Goal: Find specific page/section: Find specific page/section

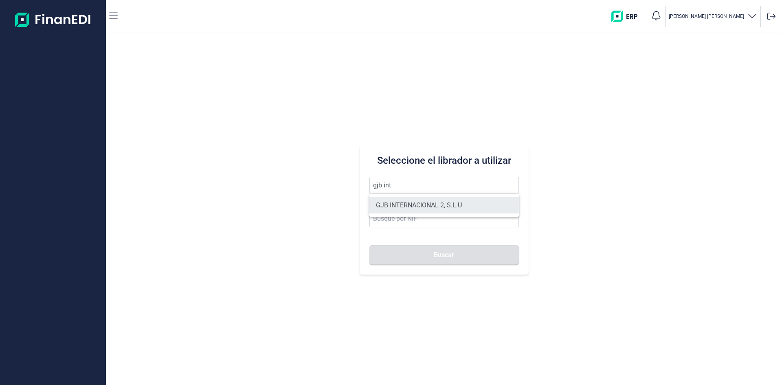
click at [417, 202] on li "GJB INTERNACIONAL 2, S.L.U" at bounding box center [445, 205] width 150 height 16
type input "GJB INTERNACIONAL 2, S.L.U"
type input "B05482971"
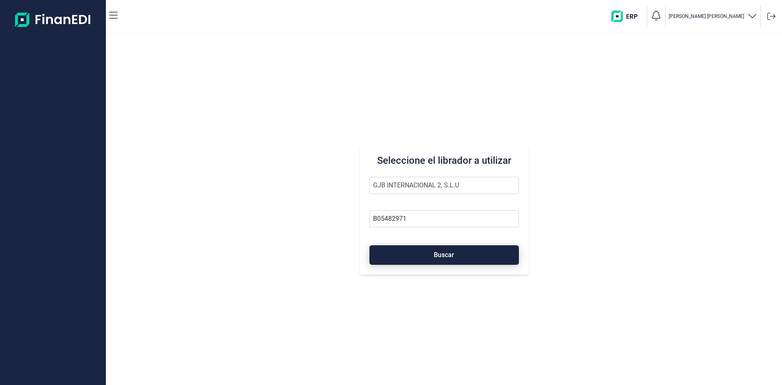
click at [437, 252] on span "Buscar" at bounding box center [444, 255] width 20 height 6
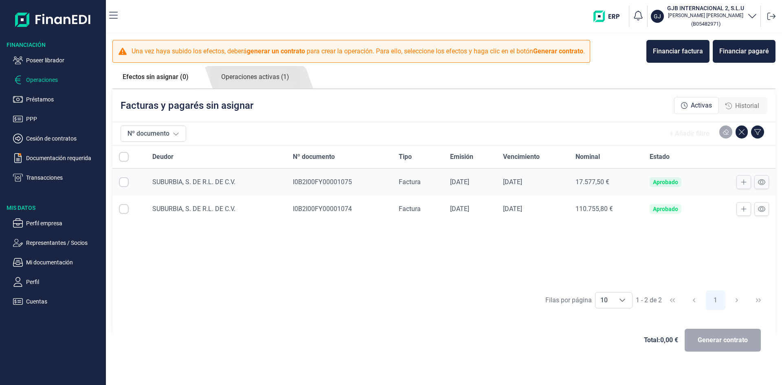
checkbox input "true"
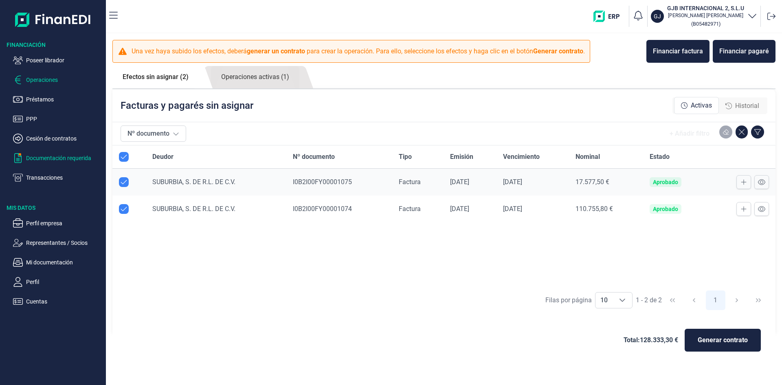
click at [73, 158] on p "Documentación requerida" at bounding box center [64, 158] width 77 height 10
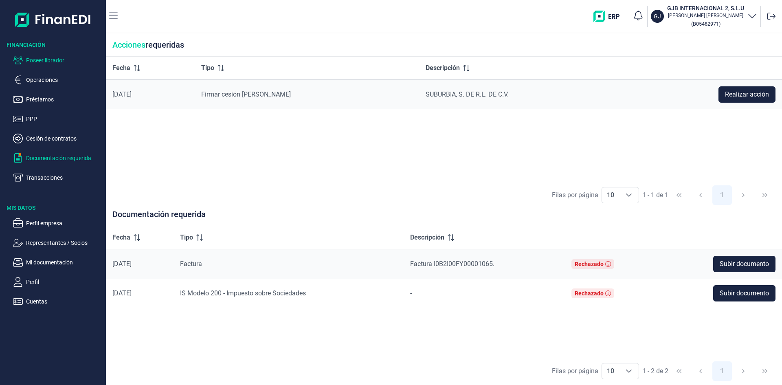
click at [57, 59] on p "Poseer librador" at bounding box center [64, 60] width 77 height 10
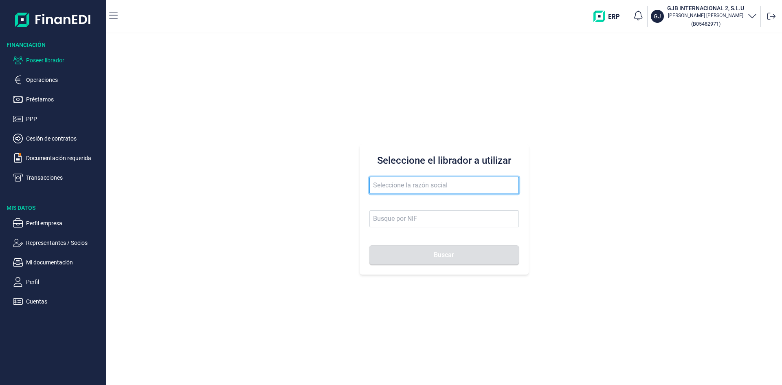
click at [444, 185] on input "text" at bounding box center [445, 185] width 150 height 17
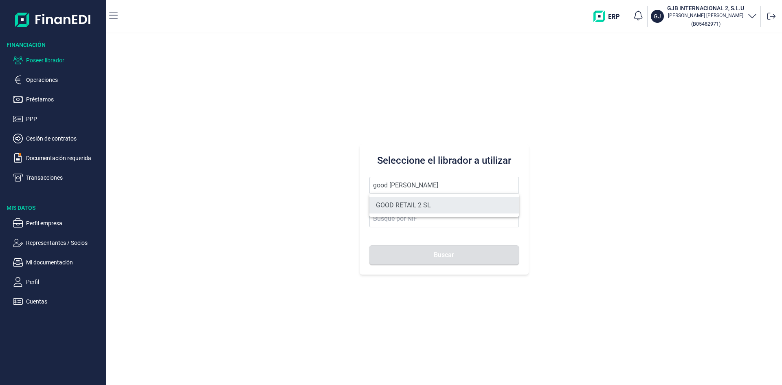
click at [448, 201] on li "GOOD RETAIL 2 SL" at bounding box center [445, 205] width 150 height 16
type input "GOOD RETAIL 2 SL"
type input "B05482914"
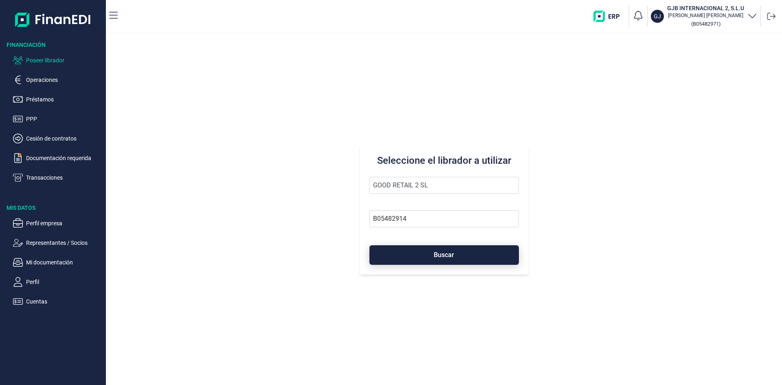
click at [456, 255] on button "Buscar" at bounding box center [445, 255] width 150 height 20
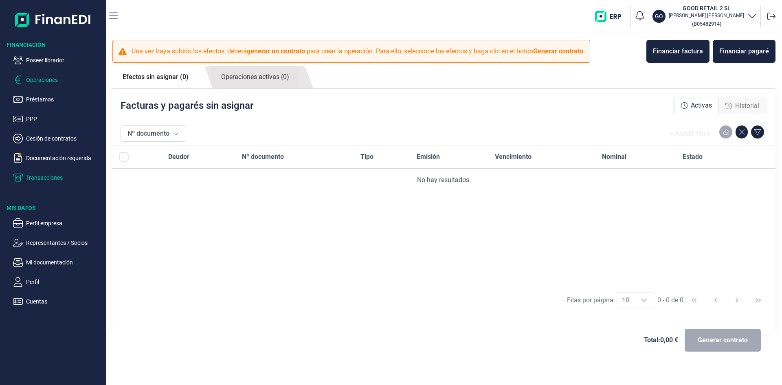
click at [52, 180] on p "Transacciones" at bounding box center [64, 178] width 77 height 10
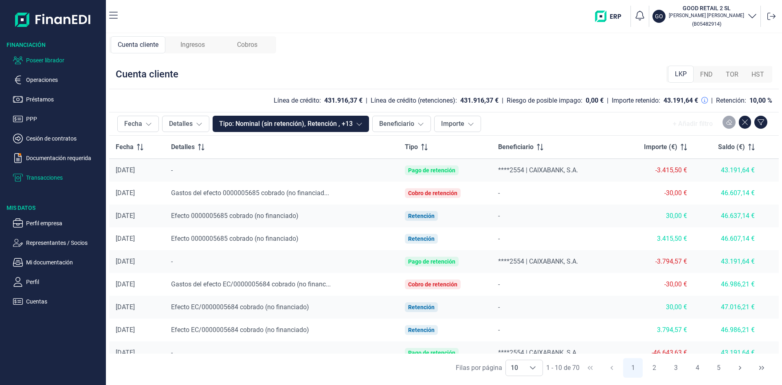
click at [56, 59] on p "Poseer librador" at bounding box center [64, 60] width 77 height 10
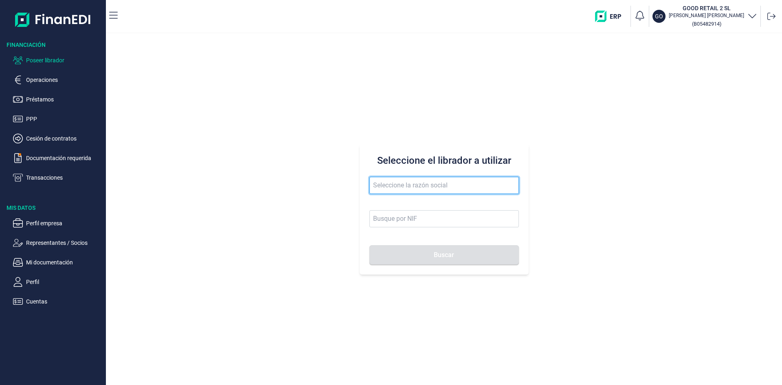
click at [430, 189] on input "text" at bounding box center [445, 185] width 150 height 17
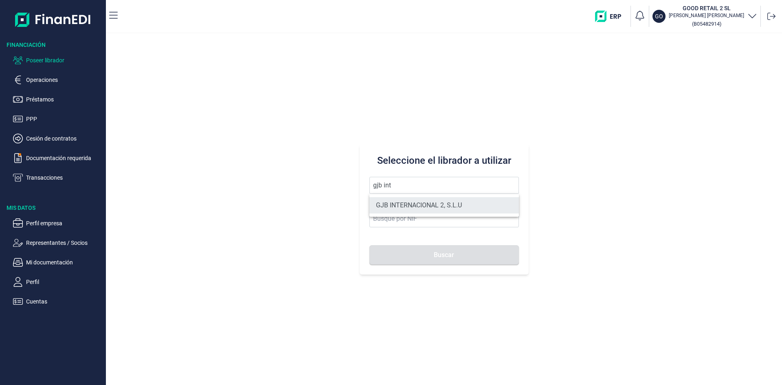
click at [444, 205] on li "GJB INTERNACIONAL 2, S.L.U" at bounding box center [445, 205] width 150 height 16
type input "GJB INTERNACIONAL 2, S.L.U"
type input "B05482971"
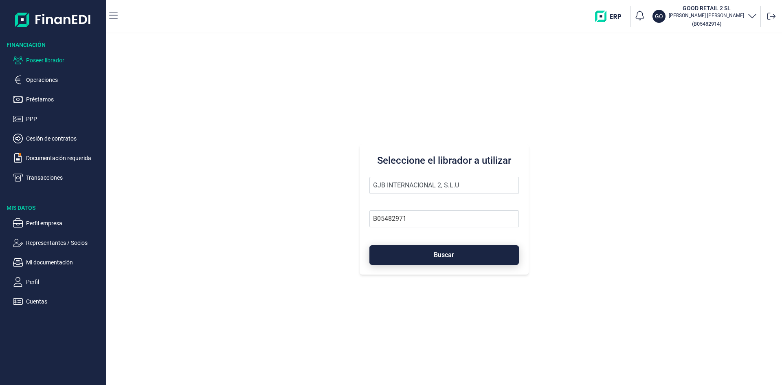
click at [450, 254] on span "Buscar" at bounding box center [444, 255] width 20 height 6
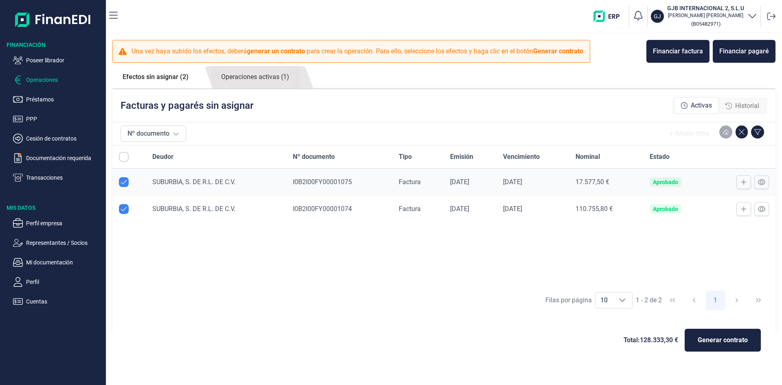
checkbox input "true"
click at [62, 176] on p "Transacciones" at bounding box center [64, 178] width 77 height 10
